Goal: Information Seeking & Learning: Learn about a topic

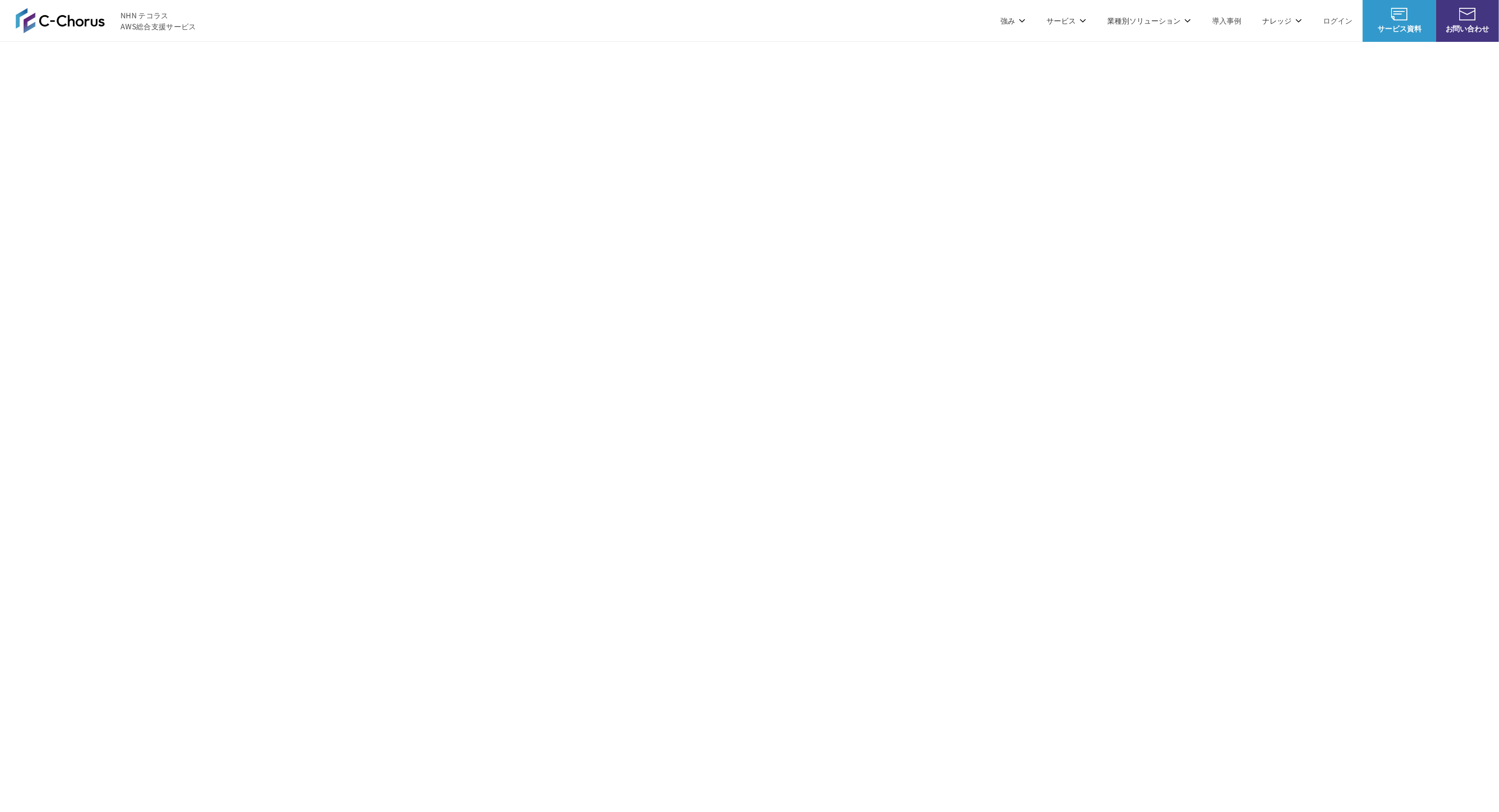
scroll to position [5887, 0]
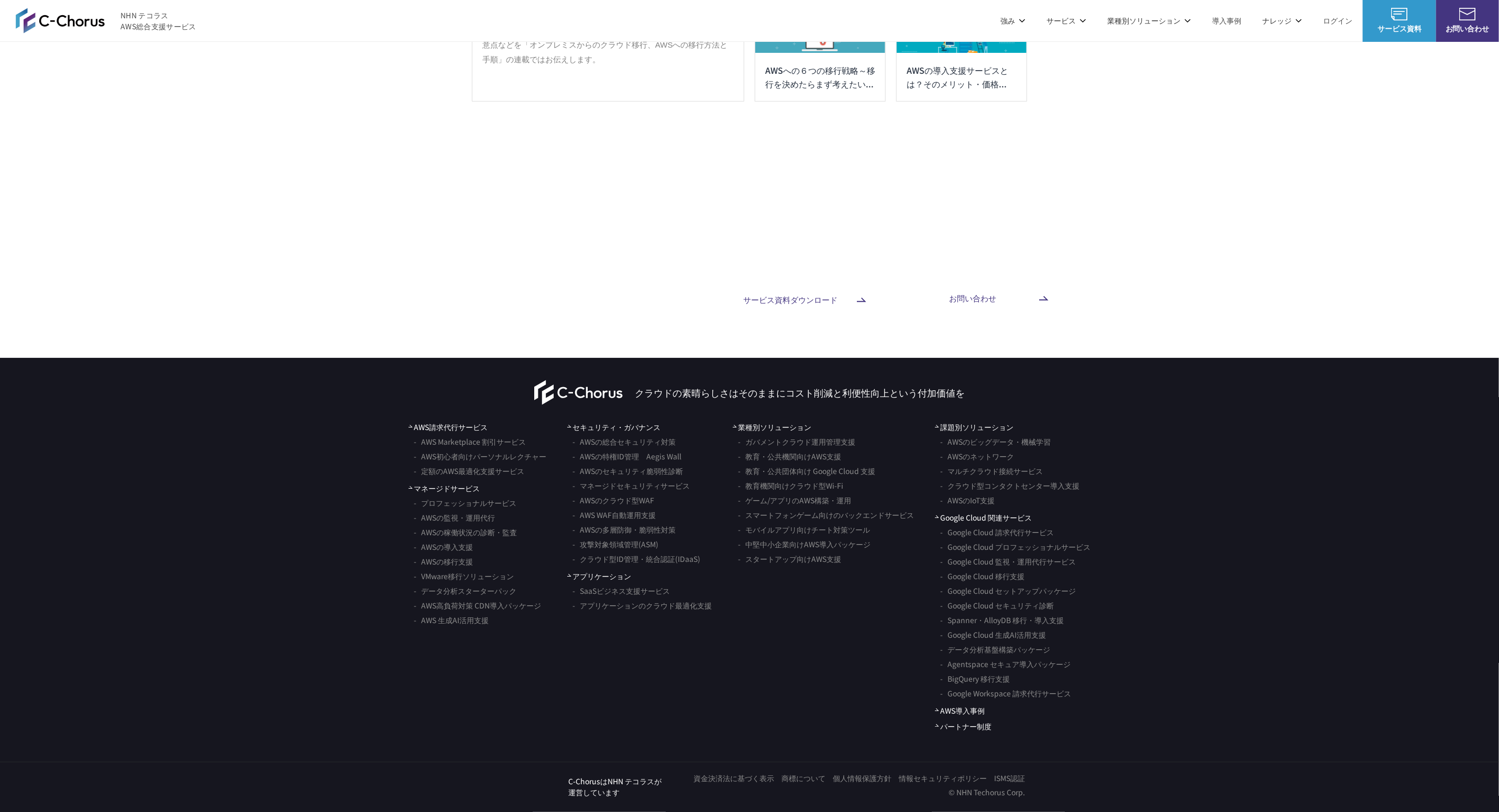
click at [1340, 297] on div "[PHONE_NUMBER] (平日10:00-18:00) サービスの詳細・仕様やコスト比較の参考例など サービス資料ダウンロード ご相談・お見積りはこちら…" at bounding box center [750, 289] width 1499 height 56
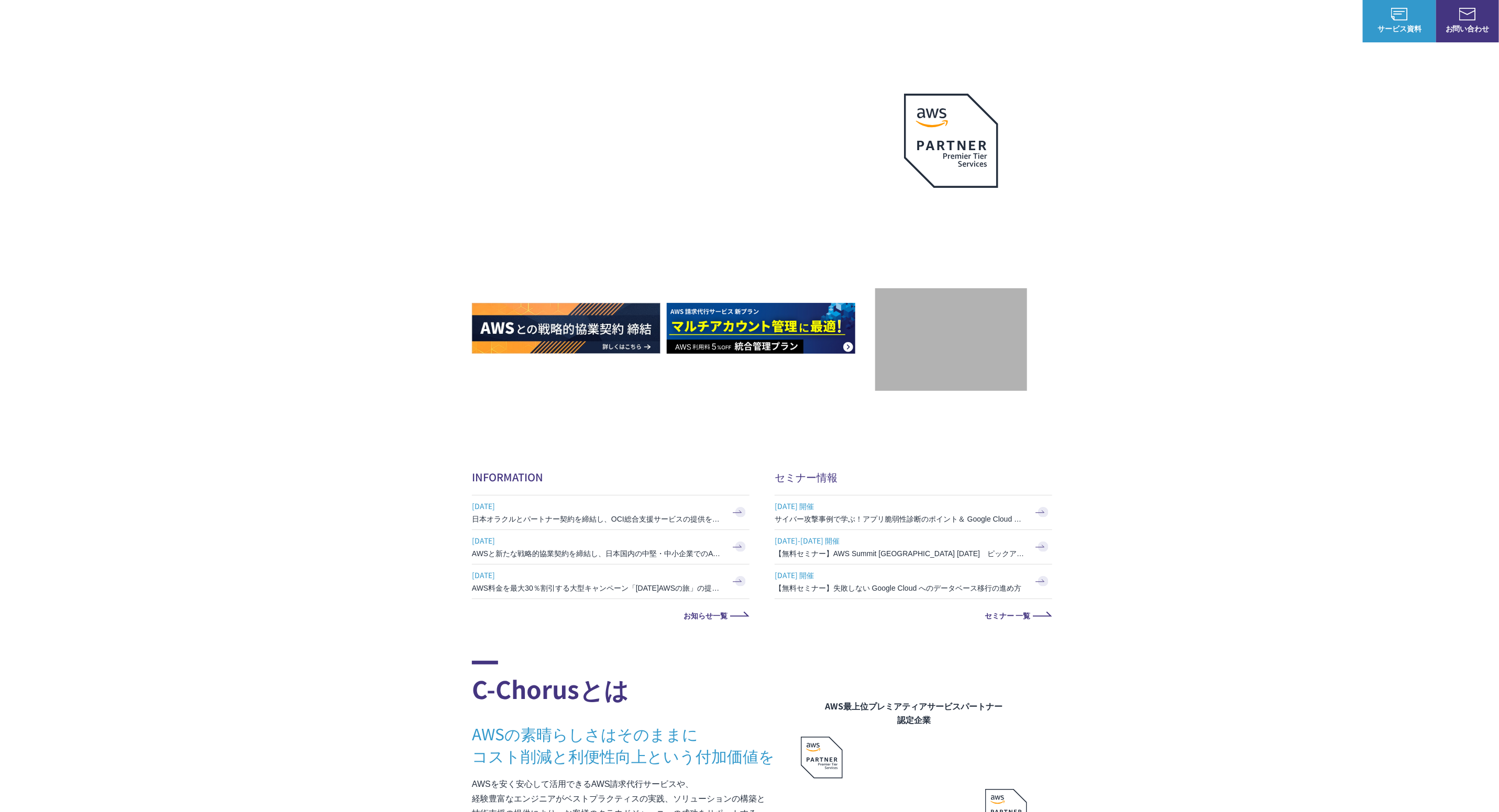
scroll to position [0, 0]
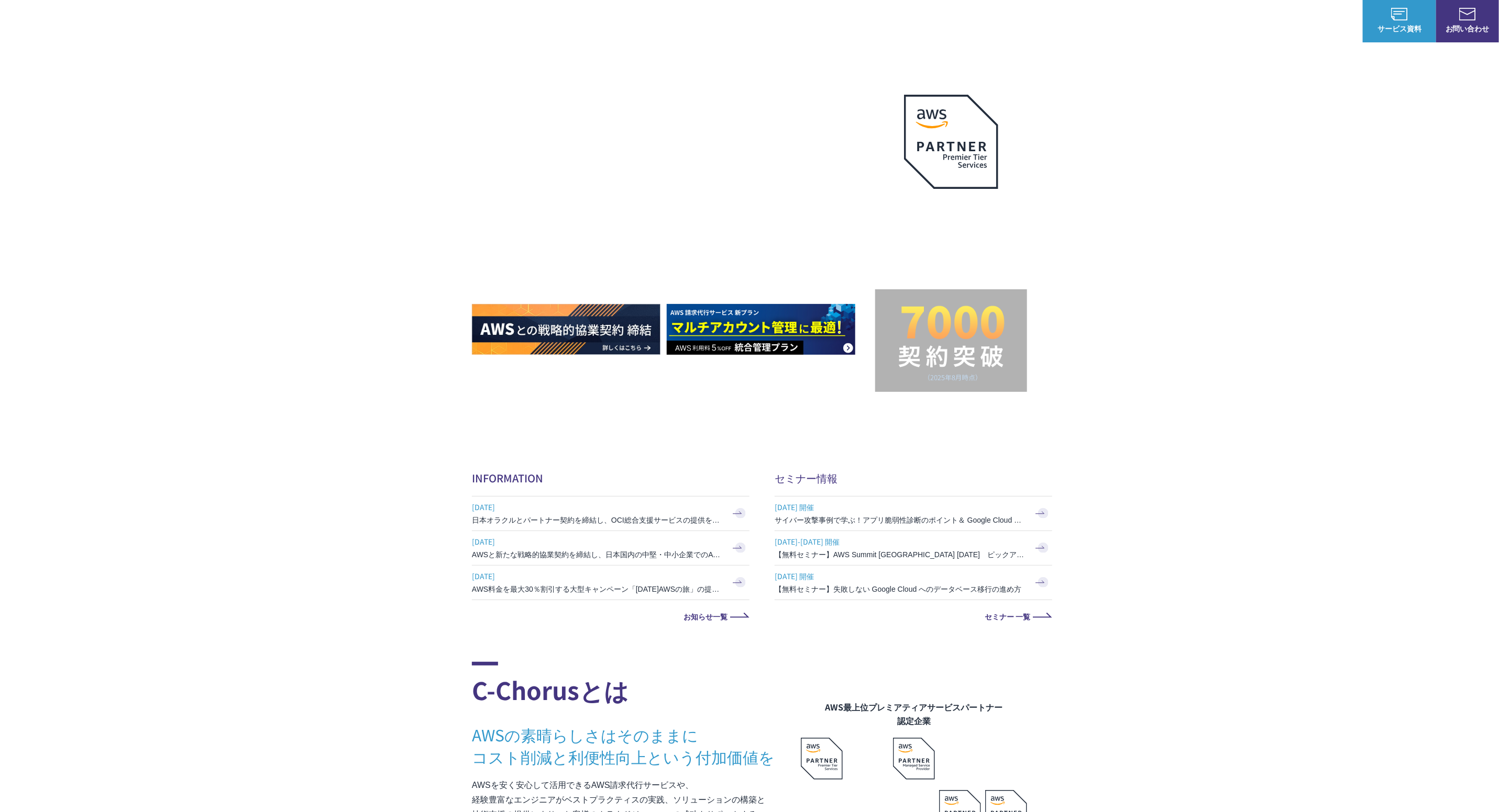
click at [1151, 466] on section "AWSの導入からコスト削減、 構成・運用の最適化からデータ活用まで 規模や業種業態を問わない マネージドサービスで AWS ジャーニーの 成功を実現 AWS …" at bounding box center [750, 310] width 1499 height 620
click at [1168, 454] on section "AWSの導入からコスト削減、 構成・運用の最適化からデータ活用まで 規模や業種業態を問わない マネージドサービスで AWS ジャーニーの 成功を実現 AWS …" at bounding box center [750, 310] width 1499 height 620
click at [538, 63] on link "C-Chorusの強み" at bounding box center [514, 62] width 54 height 11
click at [995, 553] on h3 "【無料セミナー】AWS Summit [GEOGRAPHIC_DATA] [DATE]　ピックアップセッション" at bounding box center [901, 555] width 252 height 11
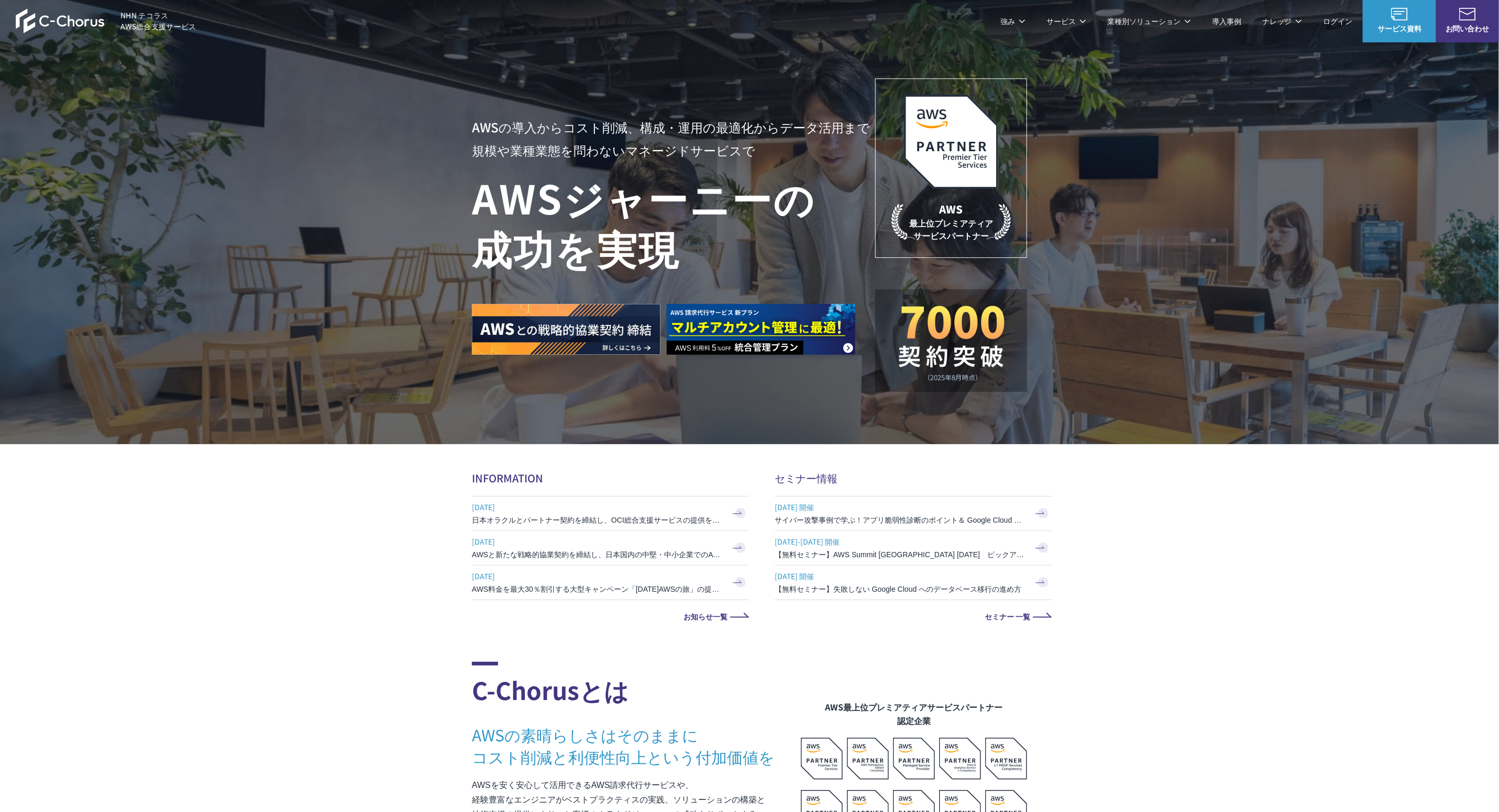
click at [916, 587] on h3 "【無料セミナー】失敗しない Google Cloud へのデータベース移行の進め方" at bounding box center [901, 589] width 252 height 11
click at [809, 518] on h3 "サイバー攻撃事例で学ぶ！アプリ脆弱性診断のポイント＆ Google Cloud セキュリティ対策" at bounding box center [901, 520] width 252 height 11
